Goal: Information Seeking & Learning: Learn about a topic

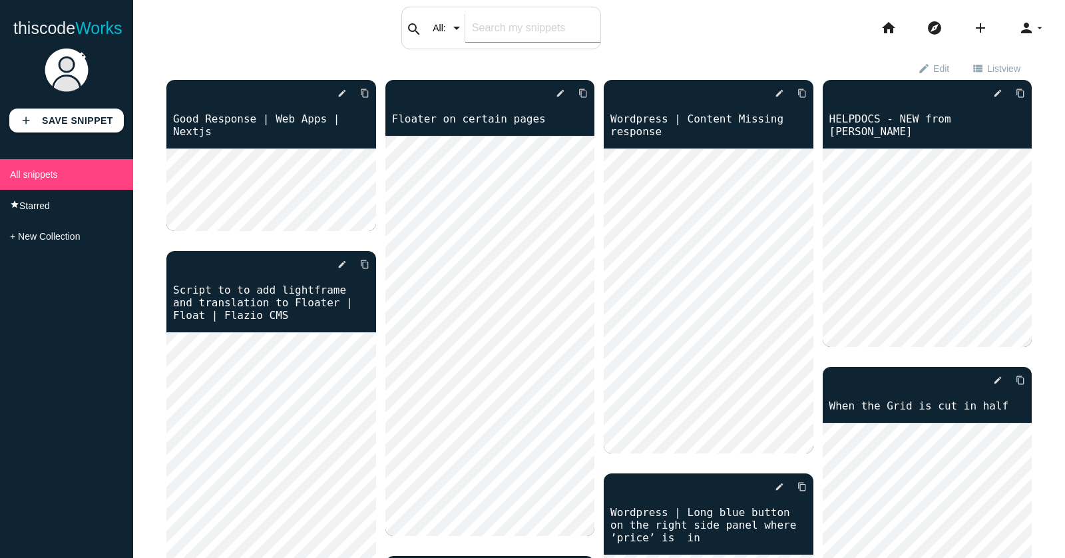
click at [505, 29] on input "text" at bounding box center [532, 28] width 135 height 28
type input "react"
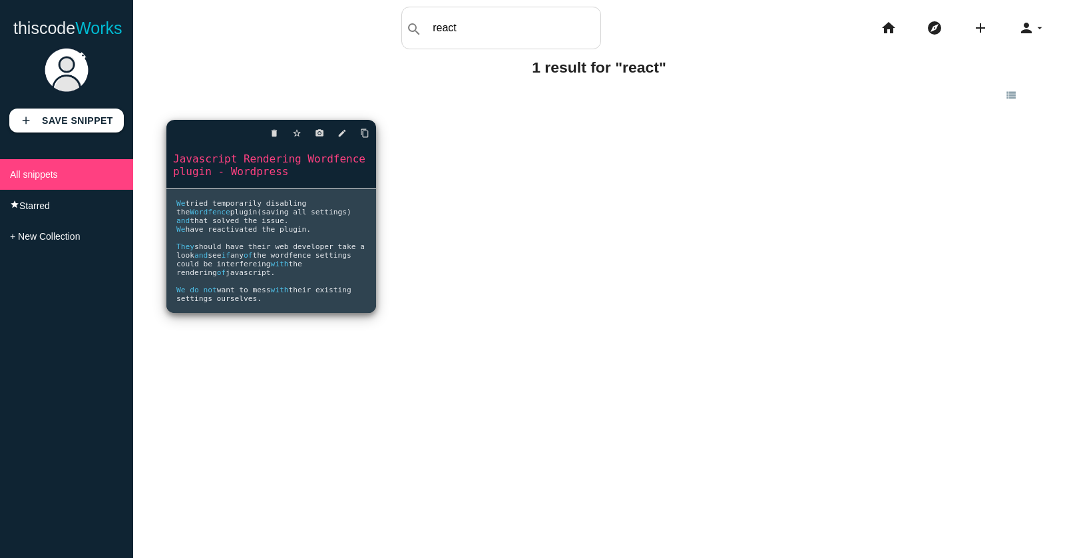
click at [256, 174] on link "Javascript Rendering Wordfence plugin - Wordpress" at bounding box center [271, 165] width 210 height 28
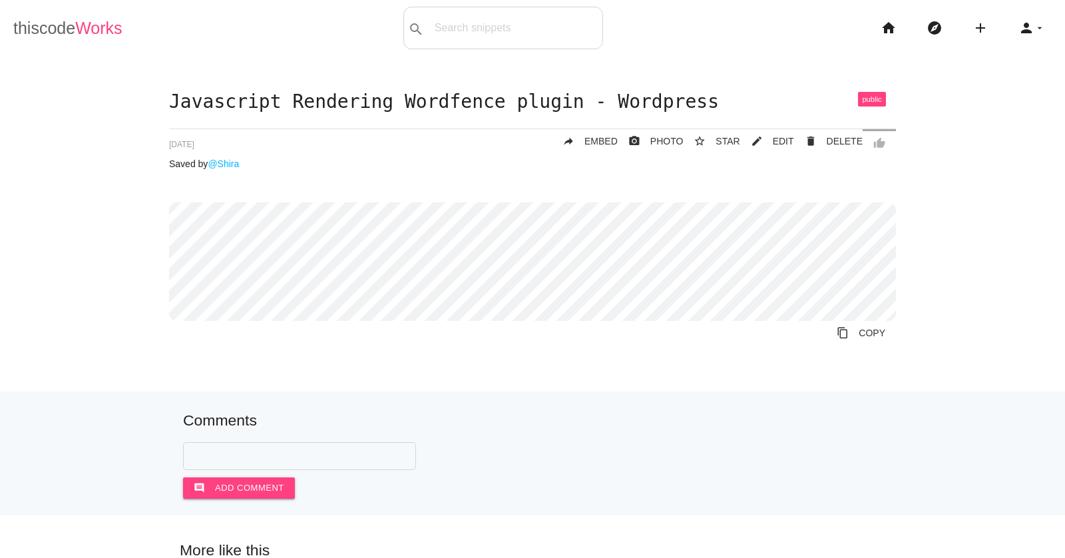
click at [63, 29] on link "thiscode Works" at bounding box center [67, 28] width 109 height 43
